Goal: Information Seeking & Learning: Learn about a topic

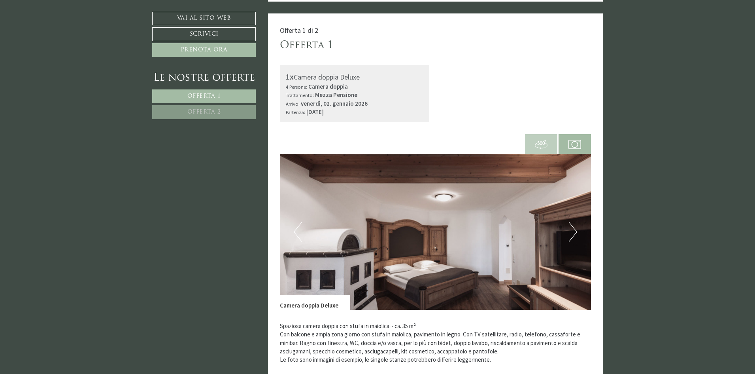
scroll to position [237, 0]
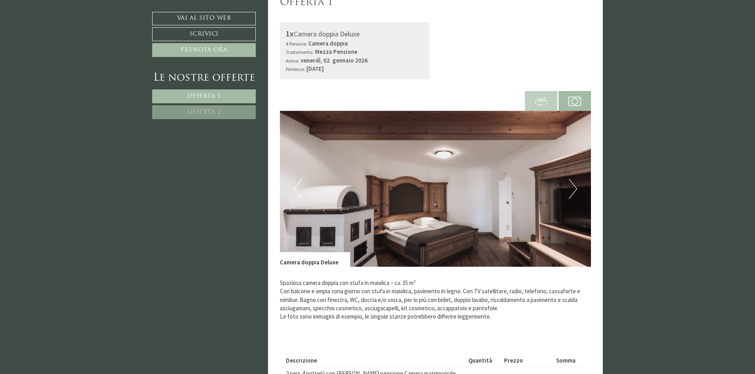
click at [575, 187] on button "Next" at bounding box center [573, 189] width 8 height 20
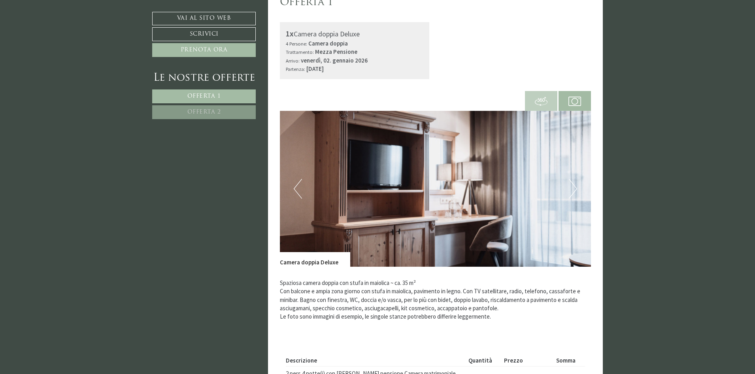
click at [575, 187] on button "Next" at bounding box center [573, 189] width 8 height 20
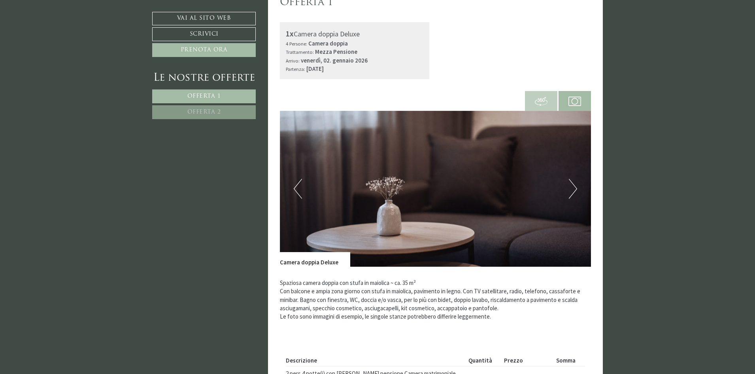
click at [575, 187] on button "Next" at bounding box center [573, 189] width 8 height 20
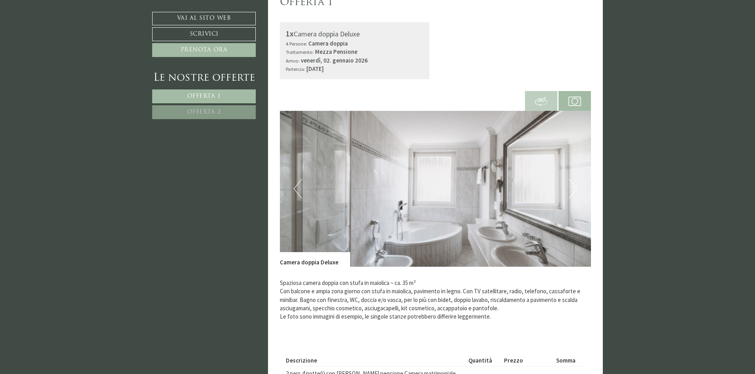
click at [575, 187] on button "Next" at bounding box center [573, 189] width 8 height 20
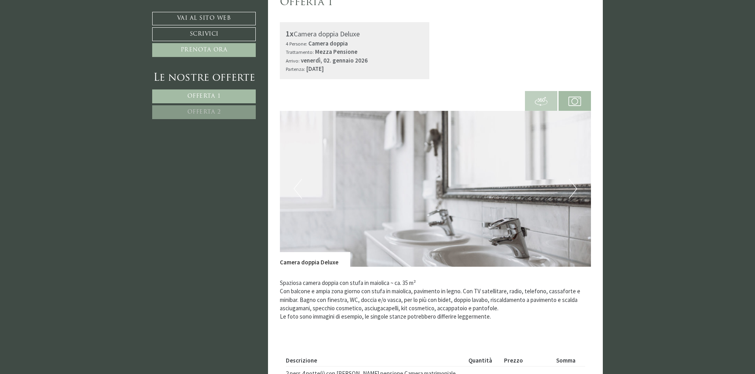
click at [575, 187] on button "Next" at bounding box center [573, 189] width 8 height 20
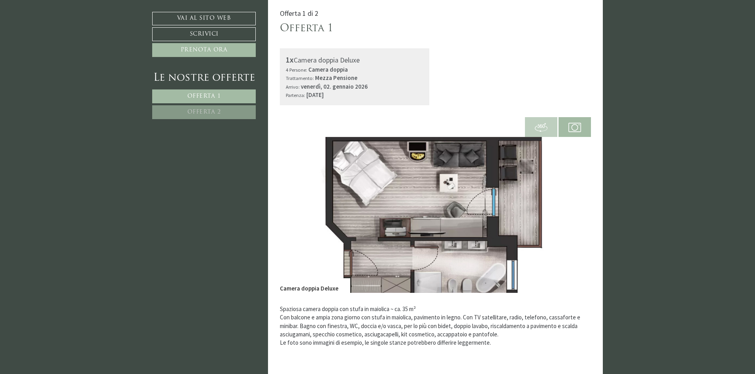
scroll to position [158, 0]
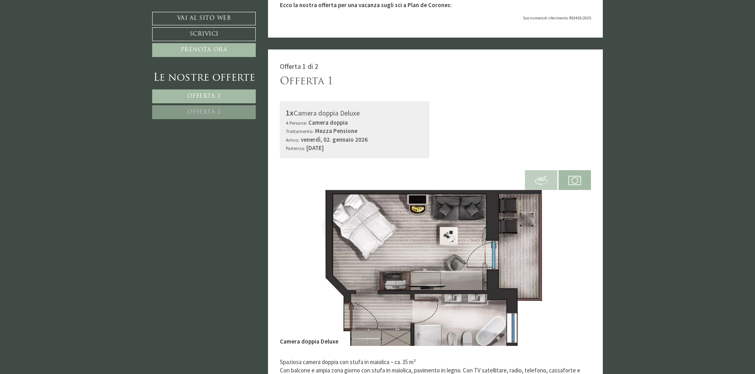
click at [395, 229] on img at bounding box center [436, 268] width 312 height 156
click at [550, 181] on span at bounding box center [541, 179] width 32 height 27
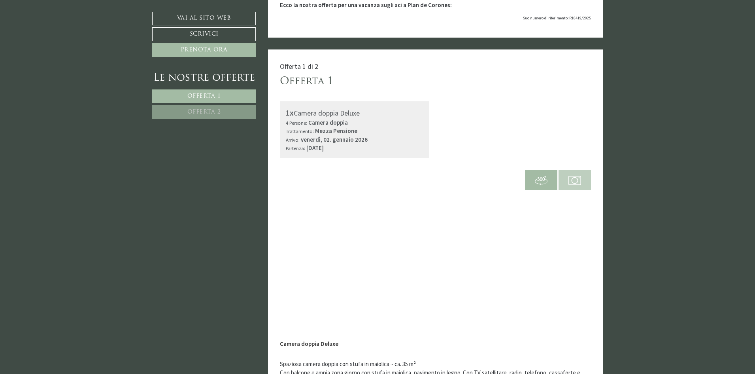
click at [579, 178] on img at bounding box center [575, 180] width 13 height 13
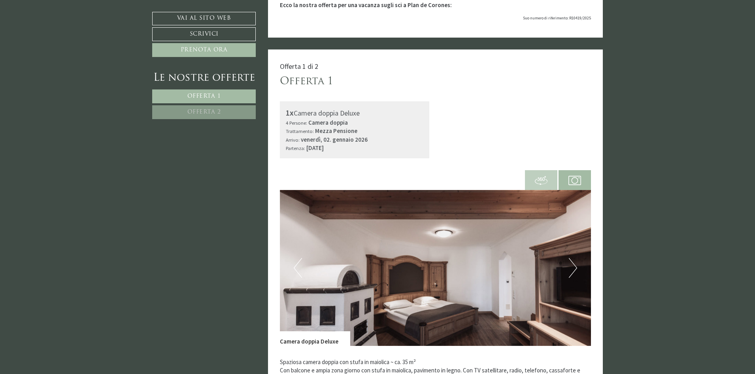
click at [579, 263] on img at bounding box center [436, 268] width 312 height 156
click at [575, 263] on button "Next" at bounding box center [573, 268] width 8 height 20
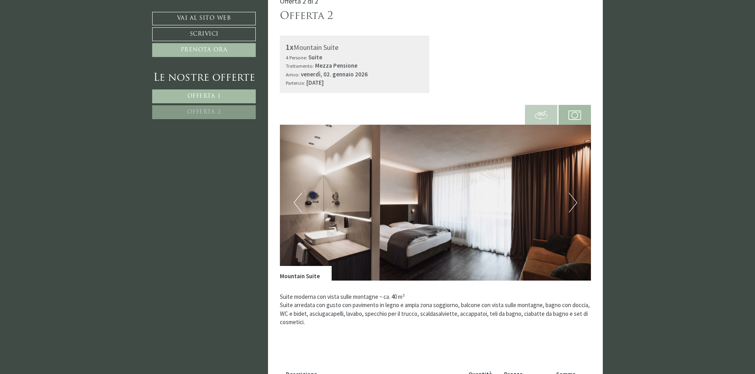
scroll to position [791, 0]
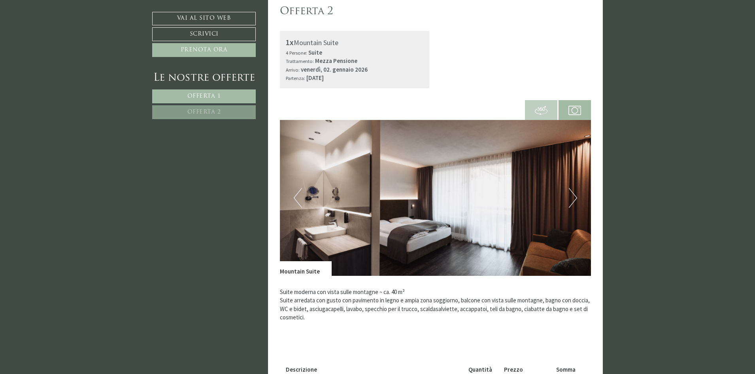
click at [532, 103] on span at bounding box center [541, 109] width 32 height 27
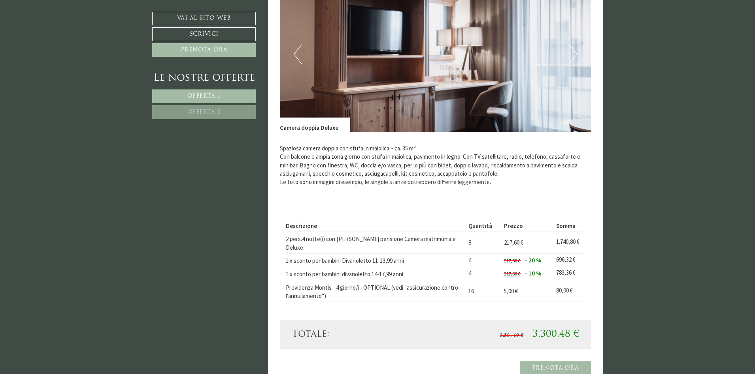
scroll to position [277, 0]
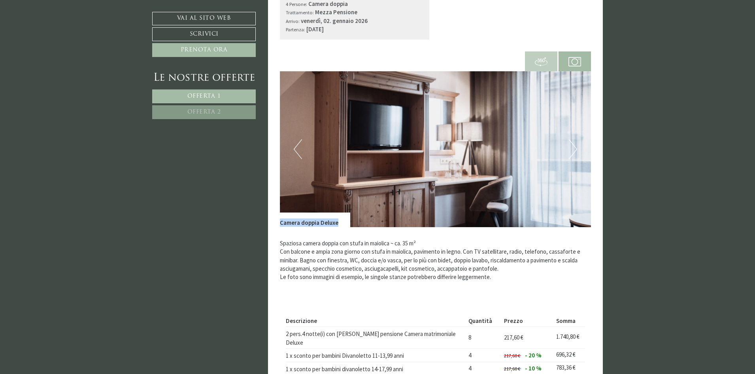
drag, startPoint x: 280, startPoint y: 223, endPoint x: 338, endPoint y: 225, distance: 57.4
click at [338, 225] on div "Camera doppia Deluxe" at bounding box center [315, 219] width 70 height 14
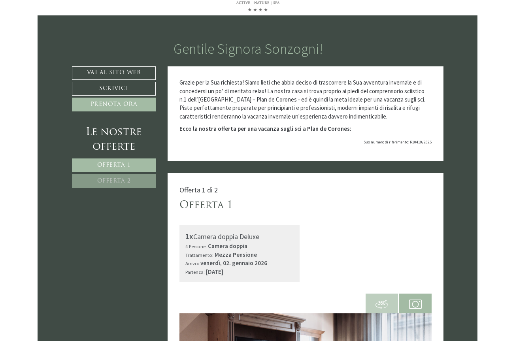
scroll to position [40, 0]
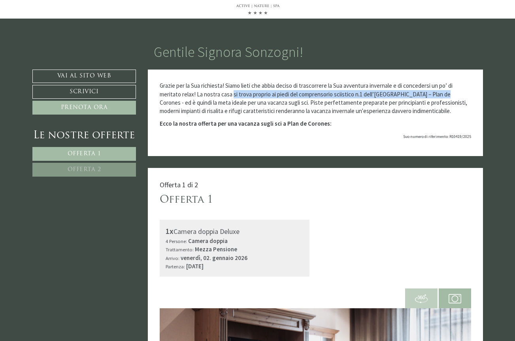
drag, startPoint x: 234, startPoint y: 93, endPoint x: 443, endPoint y: 95, distance: 209.6
click at [443, 95] on p "Grazie per la Sua richiesta! Siamo lieti che abbia deciso di trascorrere la Sua…" at bounding box center [316, 98] width 312 height 34
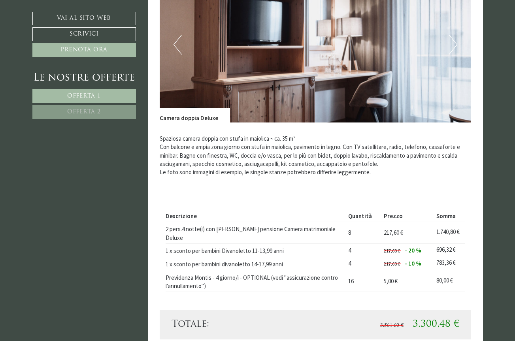
scroll to position [395, 0]
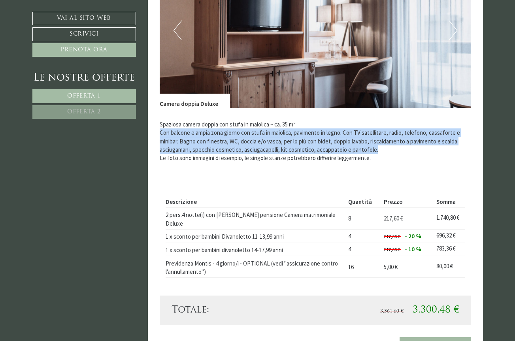
drag, startPoint x: 160, startPoint y: 134, endPoint x: 405, endPoint y: 148, distance: 245.6
click at [405, 148] on p "Spaziosa camera doppia con stufa in maiolica ~ ca. 35 m² Con balcone e ampia zo…" at bounding box center [316, 141] width 312 height 42
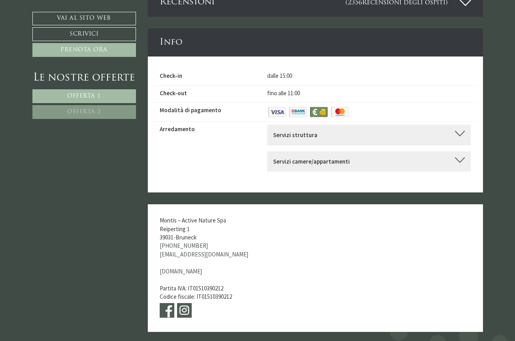
scroll to position [2531, 0]
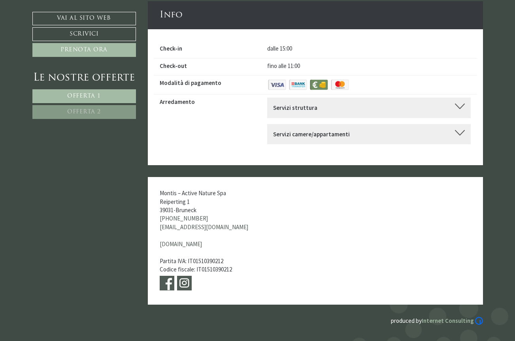
click at [362, 104] on div "Servizi struttura" at bounding box center [369, 108] width 192 height 8
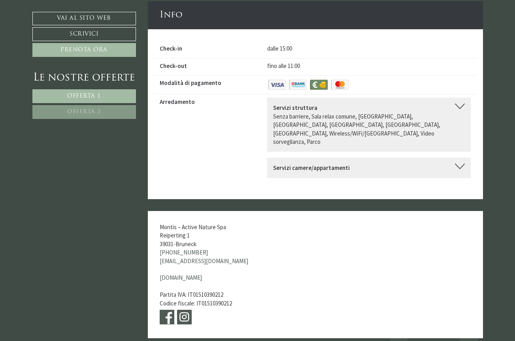
click at [364, 158] on div "Servizi camere/appartamenti Telefono, Televisione, Radio, Accappatoio, [GEOGRAP…" at bounding box center [369, 168] width 204 height 20
click at [416, 164] on div "Servizi camere/appartamenti" at bounding box center [369, 168] width 192 height 8
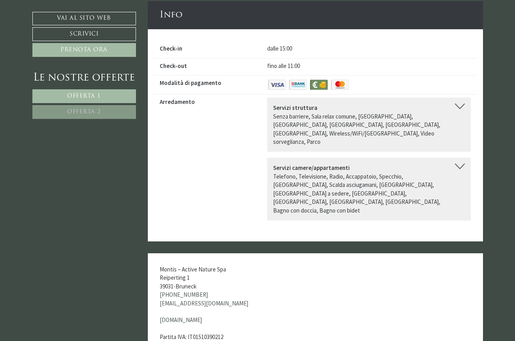
click at [415, 164] on div "Servizi camere/appartamenti" at bounding box center [369, 168] width 192 height 8
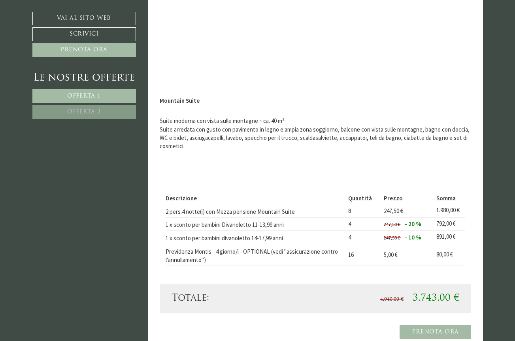
scroll to position [989, 0]
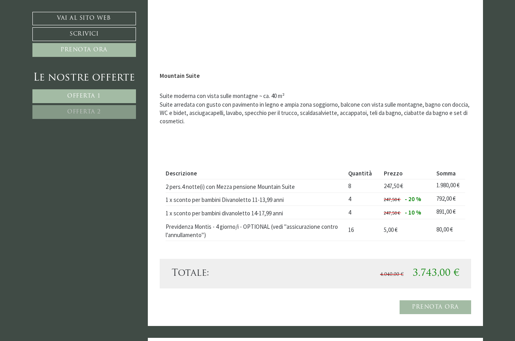
click at [204, 132] on div "Suite moderna con vista sulle montagne ~ ca. 40 m² Suite arredata con gusto con…" at bounding box center [316, 115] width 312 height 70
click at [246, 152] on div "Descrizione Quantità Prezzo Somma 2 pers.4 notte(i) con Mezza pensione Mountain…" at bounding box center [316, 204] width 312 height 109
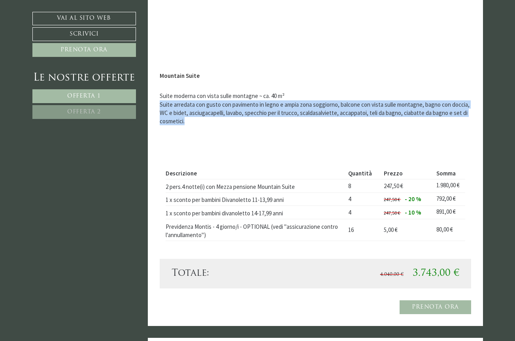
drag, startPoint x: 193, startPoint y: 115, endPoint x: 155, endPoint y: 99, distance: 40.8
click at [155, 99] on div "Offerta 2 di 2 Offerta 2 1x Mountain Suite 4 Persone: Suite Trattamento: Mezza …" at bounding box center [315, 54] width 335 height 545
copy p "Suite arredata con gusto con pavimento in legno e ampia zona soggiorno, balcone…"
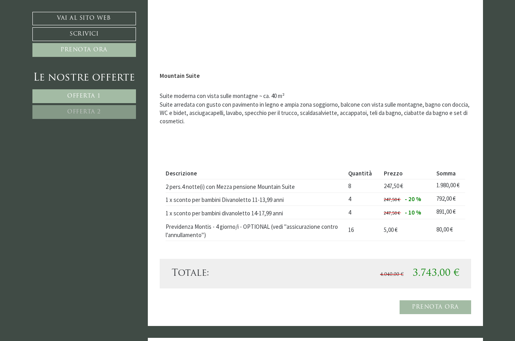
click at [168, 136] on div "Suite moderna con vista sulle montagne ~ ca. 40 m² Suite arredata con gusto con…" at bounding box center [316, 115] width 312 height 70
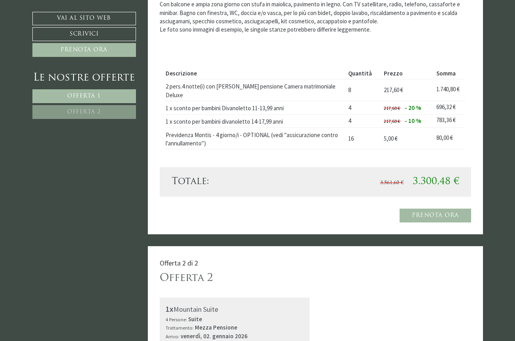
scroll to position [435, 0]
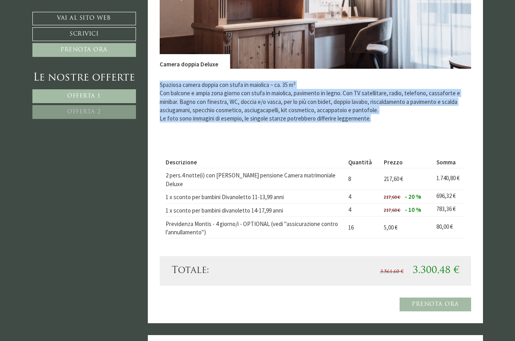
drag, startPoint x: 160, startPoint y: 84, endPoint x: 393, endPoint y: 119, distance: 235.2
click at [393, 119] on p "Spaziosa camera doppia con stufa in maiolica ~ ca. 35 m² Con balcone e ampia zo…" at bounding box center [316, 102] width 312 height 42
click at [377, 117] on p "Spaziosa camera doppia con stufa in maiolica ~ ca. 35 m² Con balcone e ampia zo…" at bounding box center [316, 102] width 312 height 42
drag, startPoint x: 386, startPoint y: 110, endPoint x: 158, endPoint y: 85, distance: 228.7
click at [158, 85] on div "Offerta 1 di 2 Offerta 1 1x Camera doppia Deluxe 4 Persone: Camera doppia Tratt…" at bounding box center [315, 48] width 335 height 551
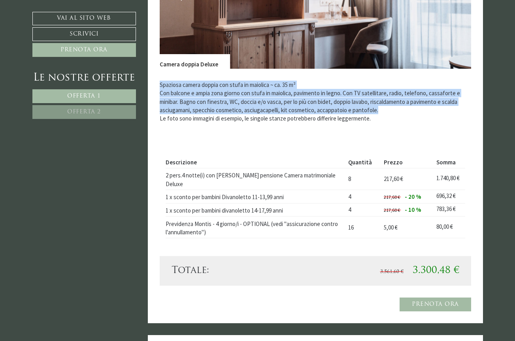
copy p "Spaziosa camera doppia con stufa in maiolica ~ ca. 35 m² Con balcone e ampia zo…"
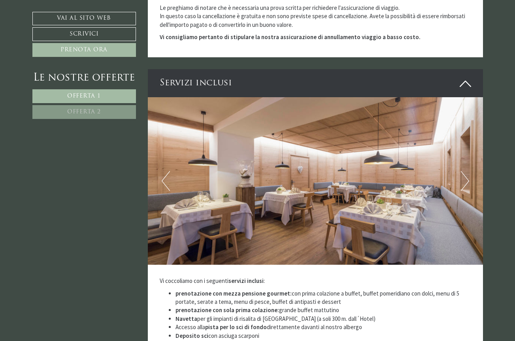
scroll to position [1582, 0]
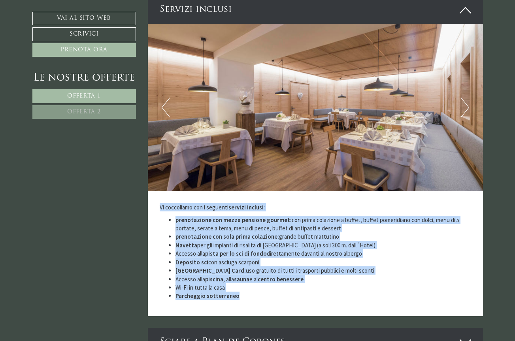
drag, startPoint x: 237, startPoint y: 280, endPoint x: 157, endPoint y: 192, distance: 119.5
click at [157, 192] on div "Vi coccoliamo con i seguenti servizi inclusi : prenotazione con mezza pensione …" at bounding box center [315, 253] width 335 height 125
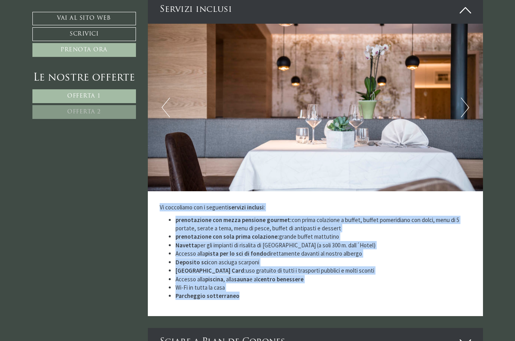
copy div "Vi coccoliamo con i seguenti servizi inclusi : prenotazione con mezza pensione …"
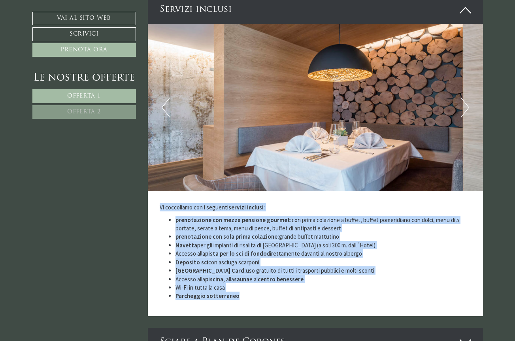
click at [187, 259] on strong "Deposito sci" at bounding box center [192, 263] width 33 height 8
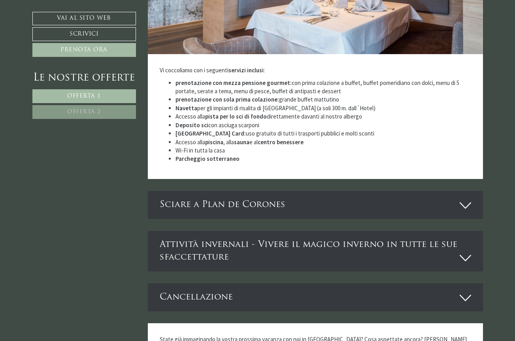
scroll to position [1740, 0]
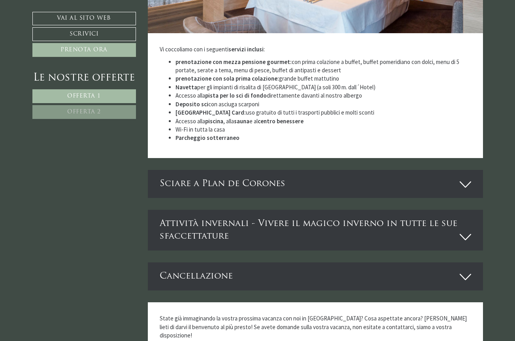
click at [236, 170] on div "Sciare a Plan de Corones" at bounding box center [315, 184] width 335 height 28
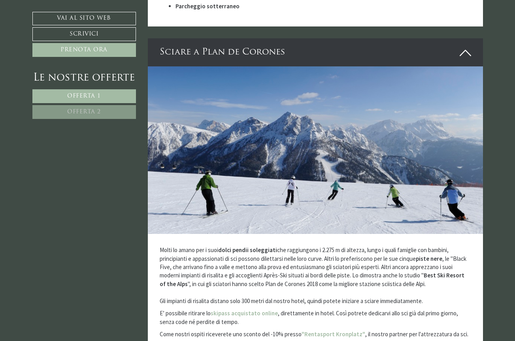
scroll to position [1898, 0]
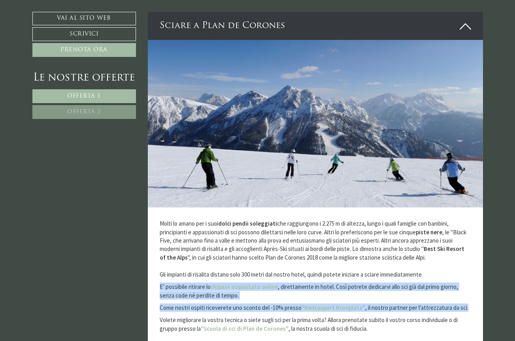
drag, startPoint x: 160, startPoint y: 270, endPoint x: 467, endPoint y: 289, distance: 307.5
click at [467, 289] on div "Molti lo amano per i suoi dolci pendii soleggiati che raggiungono i 2.275 m di …" at bounding box center [315, 278] width 335 height 141
copy div "E’ possibile ritirare lo skipass acquistato online , direttamente in hotel. Cos…"
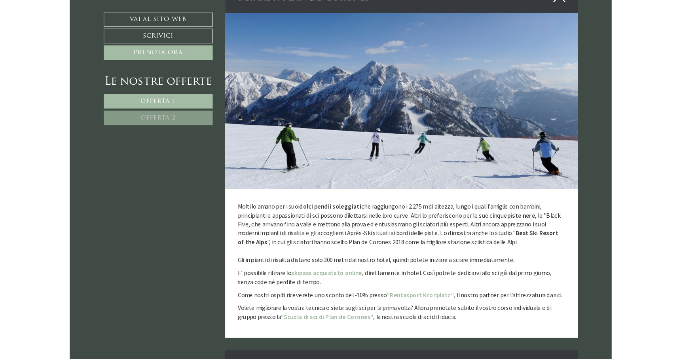
scroll to position [1977, 0]
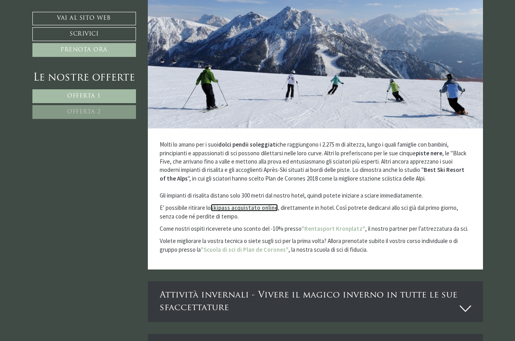
click at [272, 204] on strong "skipass acquistato online" at bounding box center [244, 208] width 67 height 8
